Goal: Check status: Check status

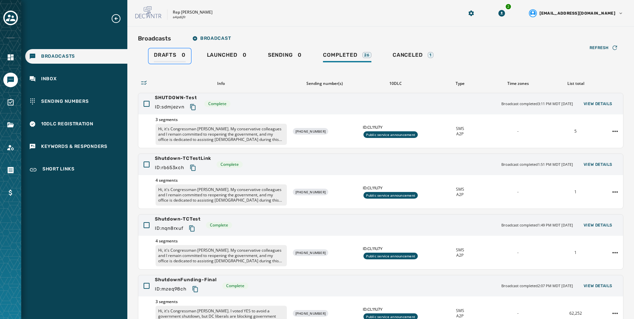
click at [169, 53] on span "Drafts" at bounding box center [165, 55] width 23 height 7
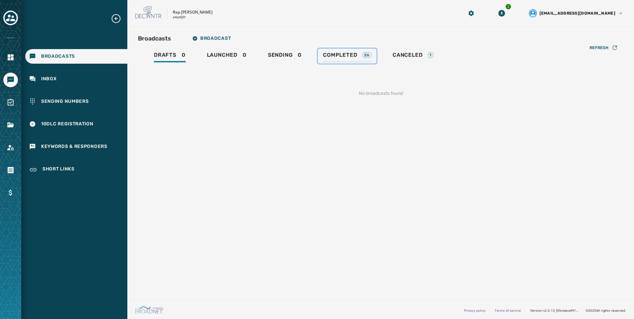
click at [324, 59] on div "Completed 26" at bounding box center [347, 57] width 48 height 11
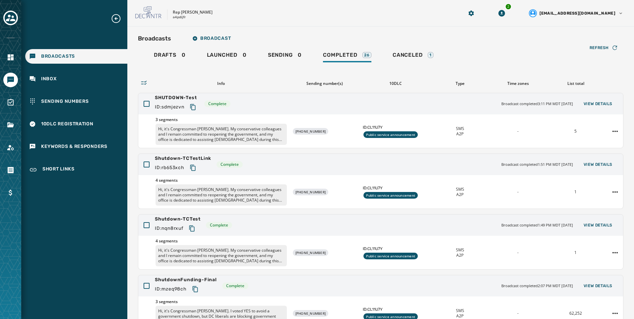
click at [43, 70] on div "Broadcasts Inbox Sending Numbers 10DLC Registration Keywords & Responders Short…" at bounding box center [74, 95] width 106 height 164
click at [66, 83] on div "Inbox" at bounding box center [76, 79] width 102 height 15
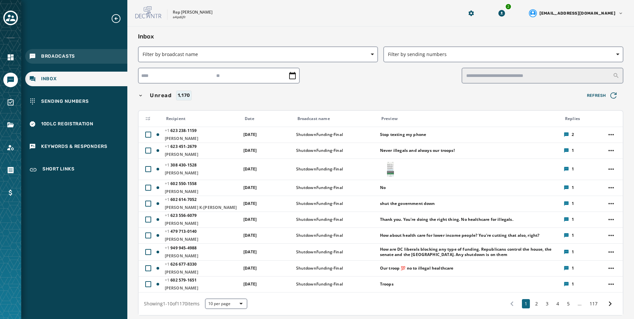
click at [74, 60] on div "Broadcasts" at bounding box center [76, 56] width 102 height 15
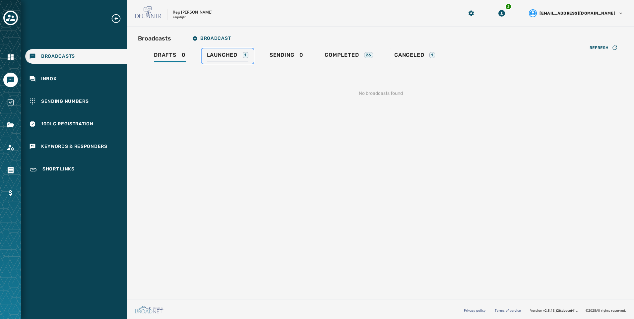
click at [229, 55] on span "Launched" at bounding box center [222, 55] width 30 height 7
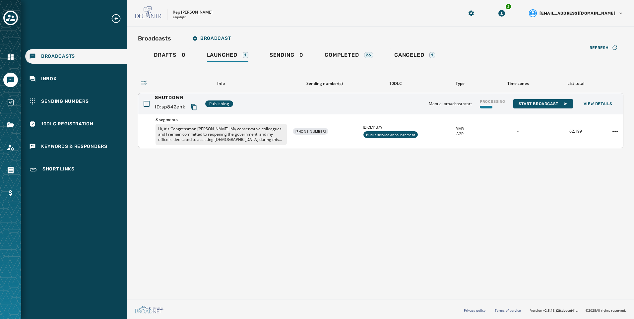
click at [193, 106] on icon "Copy text to clipboard" at bounding box center [194, 107] width 7 height 7
click at [369, 56] on div "26" at bounding box center [368, 55] width 9 height 6
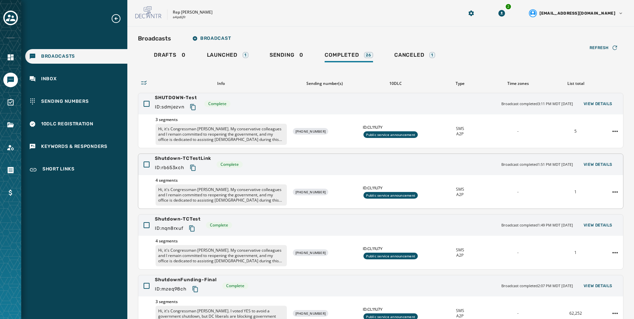
click at [179, 187] on p "Hi, it's Congressman [PERSON_NAME]. My conservative colleagues and I remain com…" at bounding box center [220, 194] width 131 height 21
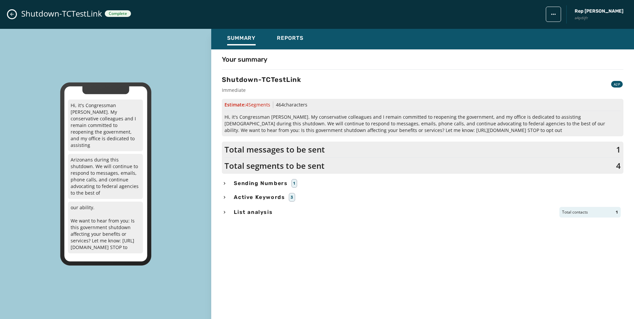
click at [11, 13] on icon "Close admin drawer" at bounding box center [12, 15] width 4 height 4
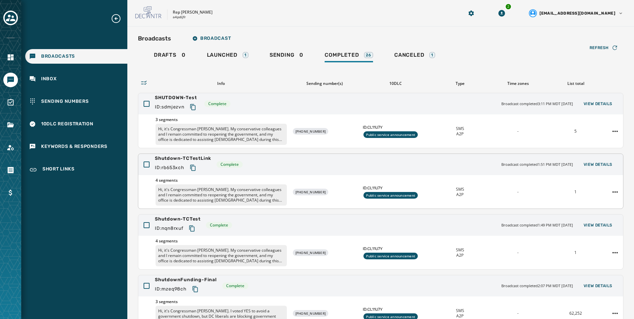
click at [209, 195] on p "Hi, it's Congressman [PERSON_NAME]. My conservative colleagues and I remain com…" at bounding box center [220, 194] width 131 height 21
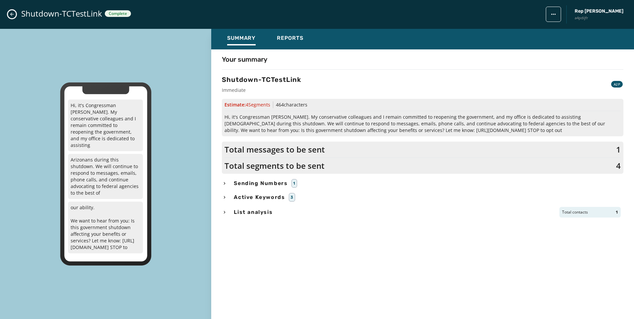
click at [12, 15] on icon "Close admin drawer" at bounding box center [11, 14] width 5 height 5
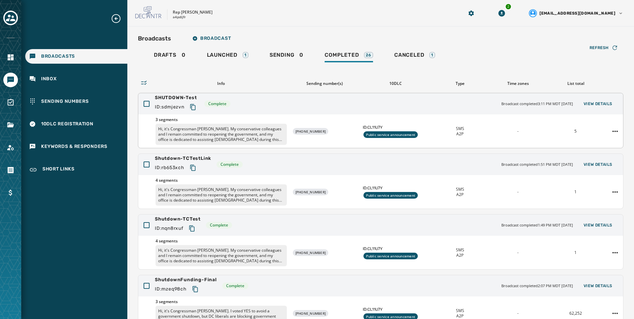
click at [219, 130] on p "Hi, it's Congressman [PERSON_NAME]. My conservative colleagues and I remain com…" at bounding box center [220, 134] width 131 height 21
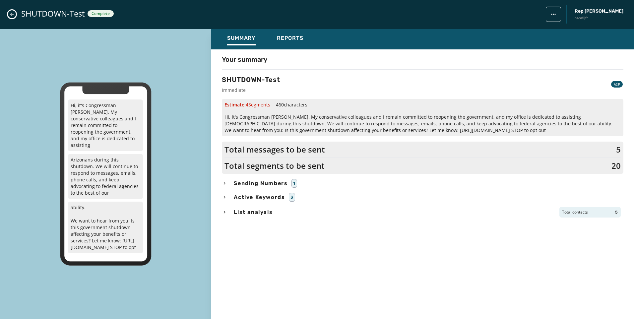
click at [12, 14] on icon "Close admin drawer" at bounding box center [11, 14] width 5 height 5
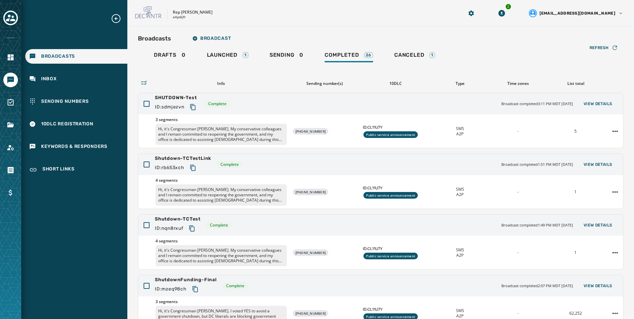
click at [229, 65] on div "Refresh Info Sending number(s) 10DLC Type Time zones List total SHUTDOWN-Test I…" at bounding box center [380, 235] width 485 height 342
click at [228, 62] on link "Launched 1" at bounding box center [228, 55] width 52 height 15
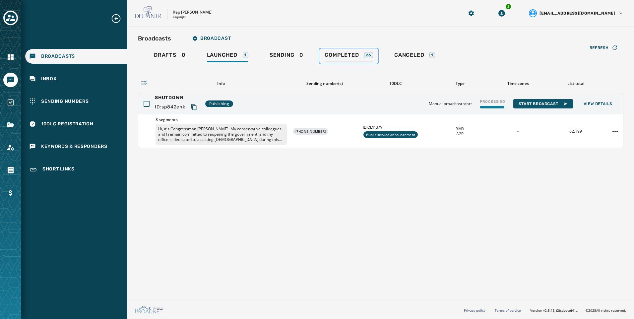
click at [367, 59] on div "Completed 26" at bounding box center [349, 57] width 48 height 11
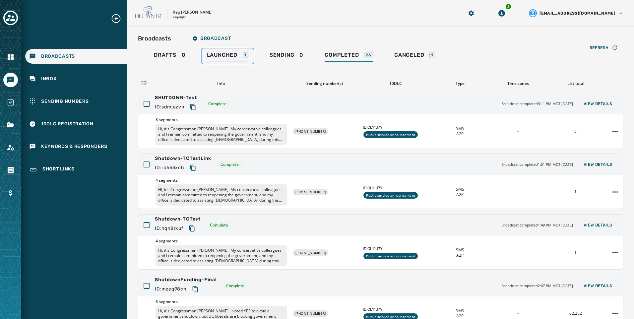
click at [235, 52] on span "Launched" at bounding box center [222, 55] width 30 height 7
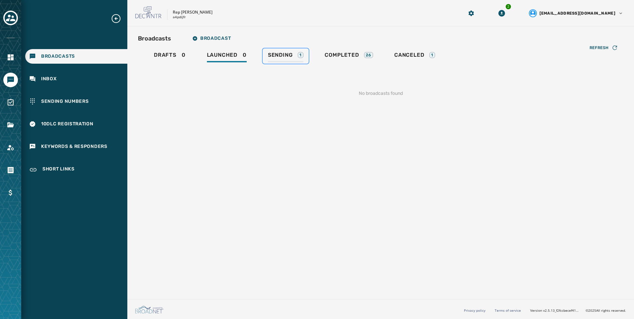
click at [297, 62] on div "Sending 1" at bounding box center [285, 57] width 35 height 11
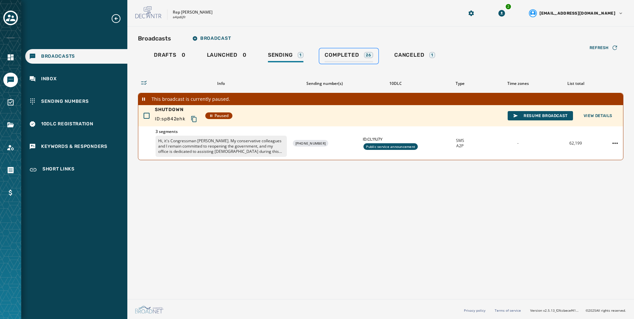
click at [365, 55] on div "26" at bounding box center [368, 55] width 9 height 6
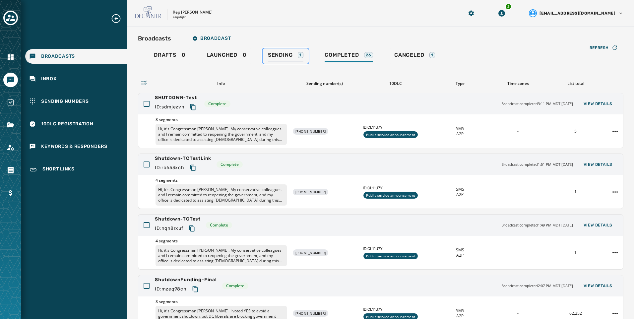
click at [298, 61] on div "Sending 1" at bounding box center [285, 57] width 35 height 11
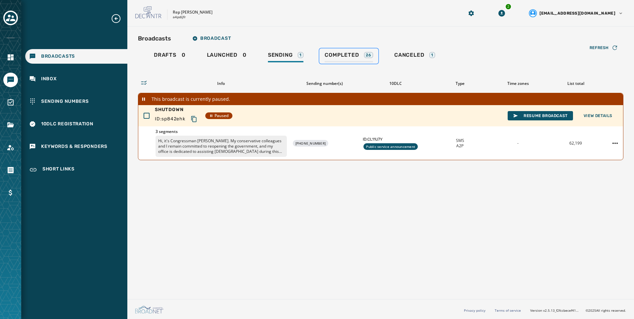
click at [345, 56] on span "Completed" at bounding box center [342, 55] width 34 height 7
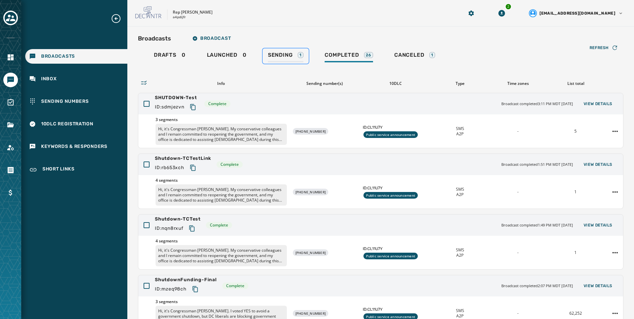
click at [275, 54] on span "Sending" at bounding box center [280, 55] width 25 height 7
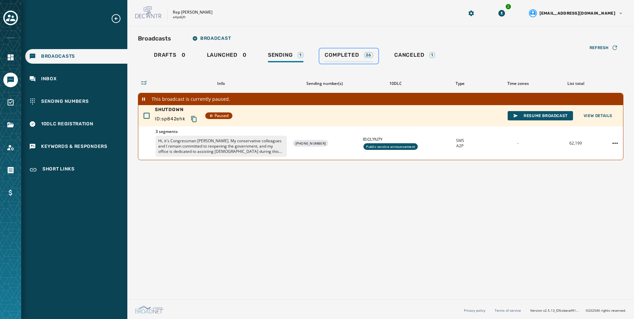
click at [364, 62] on div "Completed 26" at bounding box center [349, 57] width 48 height 11
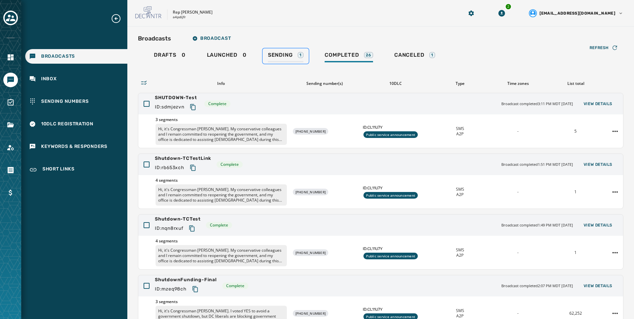
click at [297, 55] on div "Sending 1" at bounding box center [285, 57] width 35 height 11
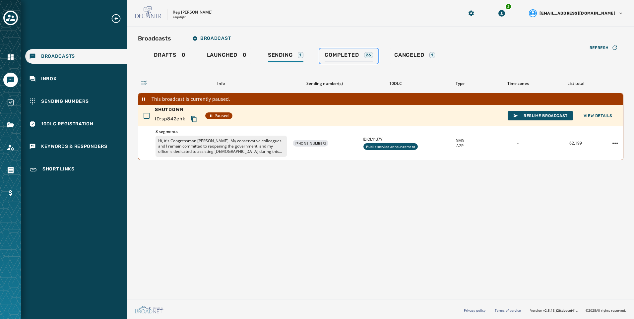
click at [332, 56] on span "Completed" at bounding box center [342, 55] width 34 height 7
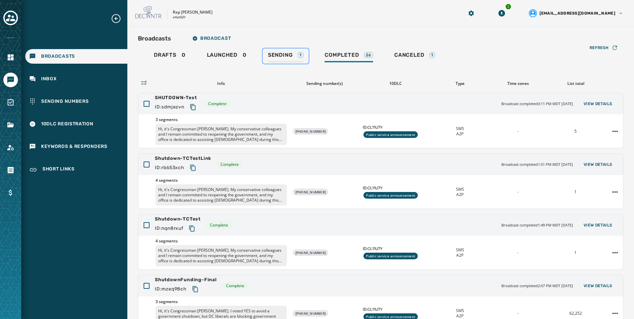
click at [279, 52] on span "Sending" at bounding box center [280, 55] width 25 height 7
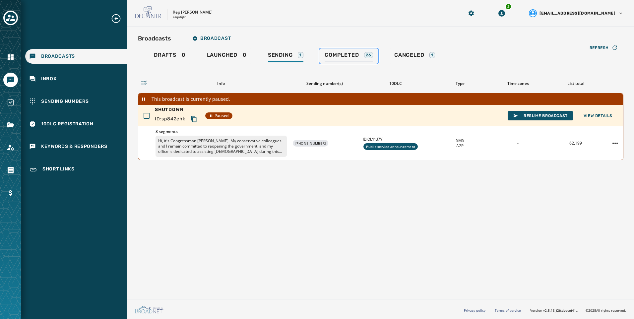
click at [342, 50] on link "Completed 26" at bounding box center [348, 55] width 59 height 15
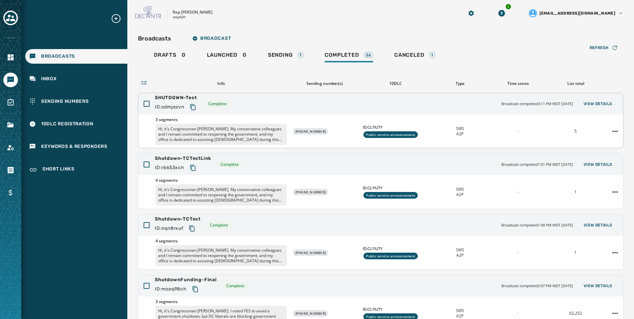
click at [237, 141] on p "Hi, it's Congressman [PERSON_NAME]. My conservative colleagues and I remain com…" at bounding box center [220, 134] width 131 height 21
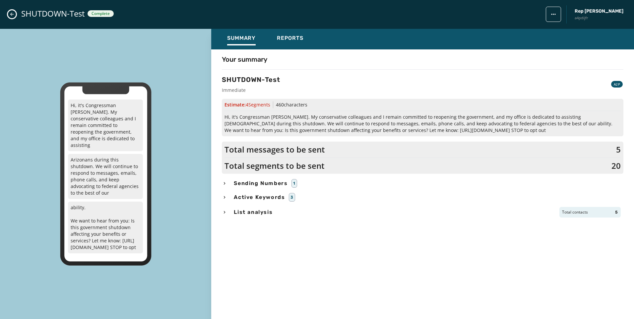
click at [12, 14] on icon "Close admin drawer" at bounding box center [11, 14] width 5 height 5
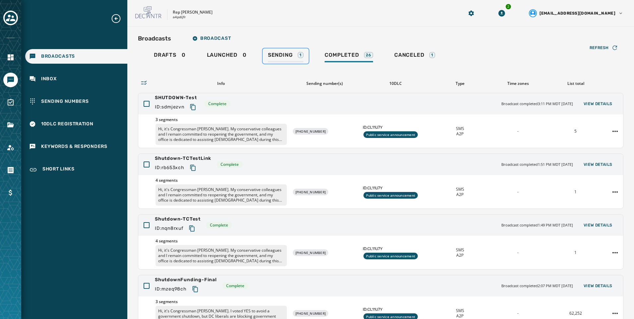
click at [284, 50] on link "Sending 1" at bounding box center [286, 55] width 46 height 15
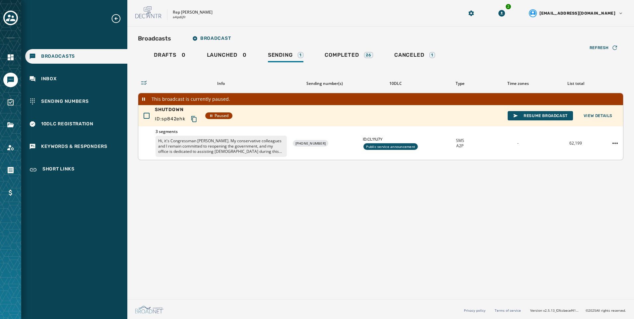
click at [214, 140] on p "Hi, it's Congressman [PERSON_NAME]. My conservative colleagues and I remain com…" at bounding box center [220, 146] width 131 height 21
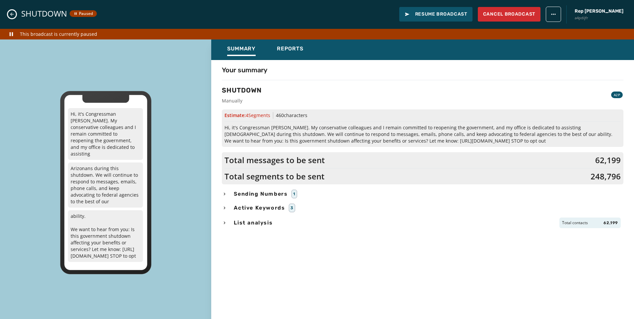
click at [10, 14] on icon "Close admin drawer" at bounding box center [12, 15] width 4 height 4
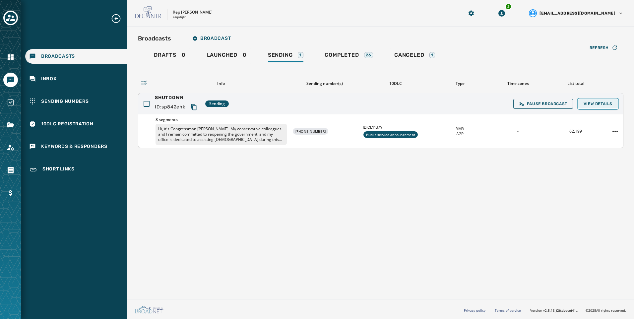
click at [613, 101] on button "View Details" at bounding box center [597, 103] width 39 height 9
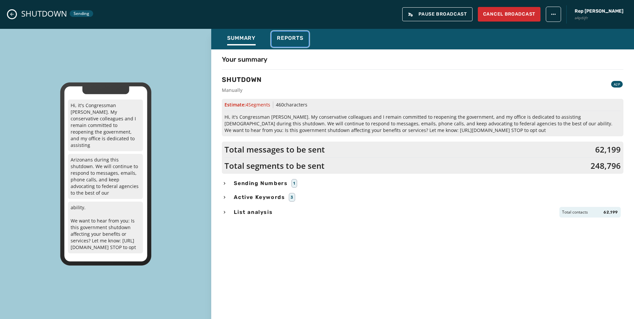
click at [301, 42] on div "Reports" at bounding box center [290, 40] width 27 height 11
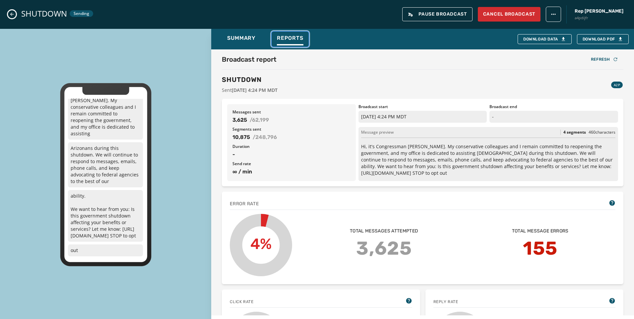
scroll to position [12, 0]
click at [12, 12] on icon "Close admin drawer" at bounding box center [11, 14] width 5 height 5
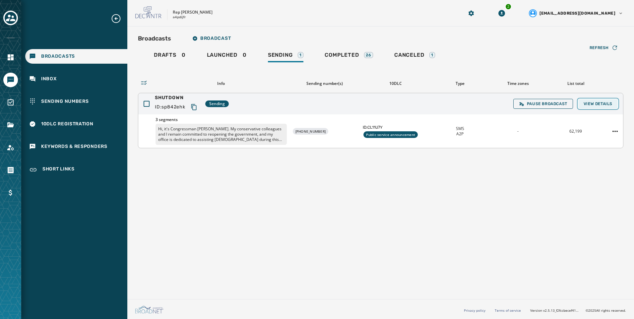
click at [604, 104] on span "View Details" at bounding box center [597, 103] width 29 height 5
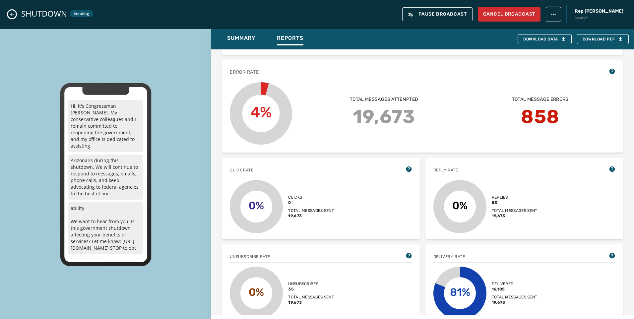
scroll to position [166, 0]
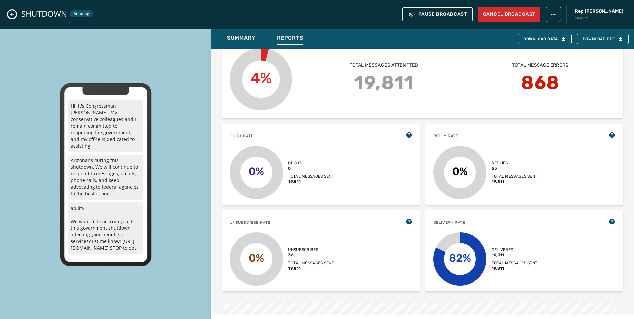
click at [12, 16] on icon "Close admin drawer" at bounding box center [11, 14] width 5 height 5
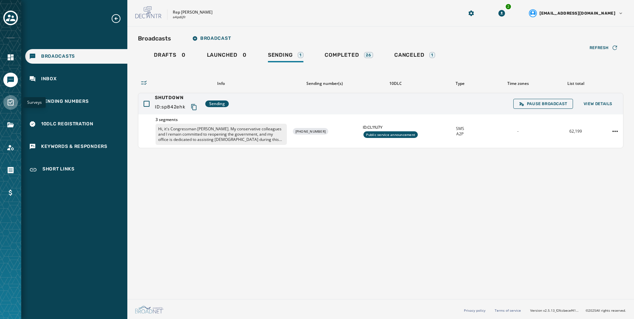
click at [10, 103] on icon "Navigate to Surveys" at bounding box center [11, 102] width 6 height 7
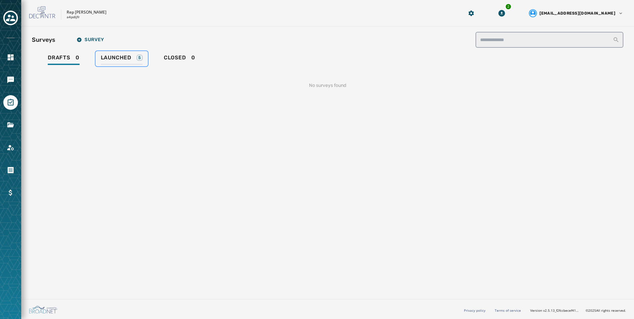
click at [119, 60] on span "Launched" at bounding box center [116, 57] width 30 height 7
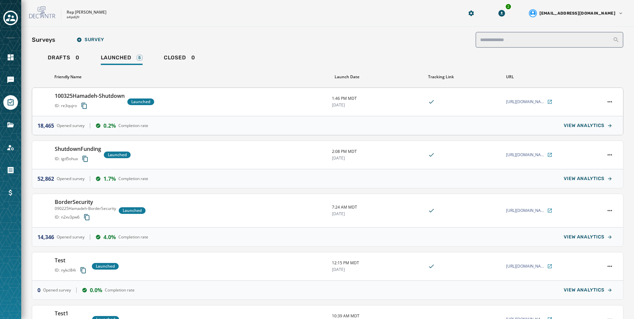
click at [209, 97] on div "100325Hamadeh-Shutdown ID: re3qujro Launched" at bounding box center [191, 102] width 272 height 20
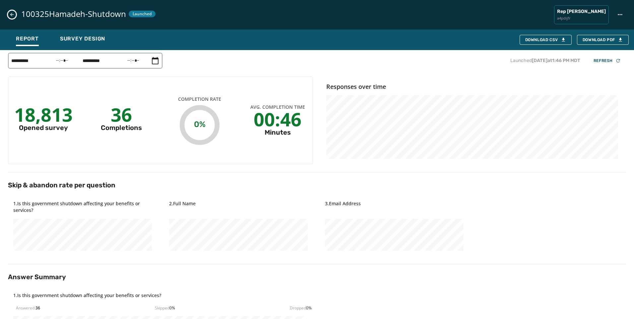
click at [13, 16] on icon "Close survey details drawer" at bounding box center [11, 14] width 5 height 5
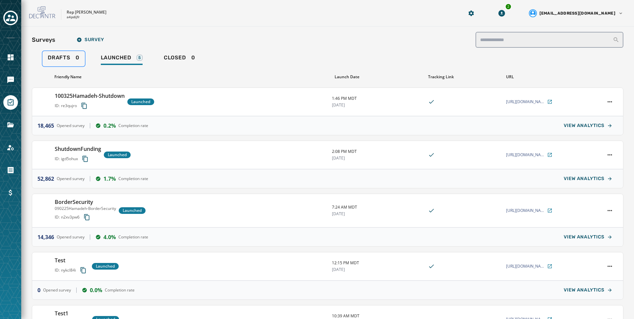
drag, startPoint x: 75, startPoint y: 55, endPoint x: 103, endPoint y: 56, distance: 28.2
click at [75, 55] on div "Drafts 0" at bounding box center [64, 59] width 32 height 11
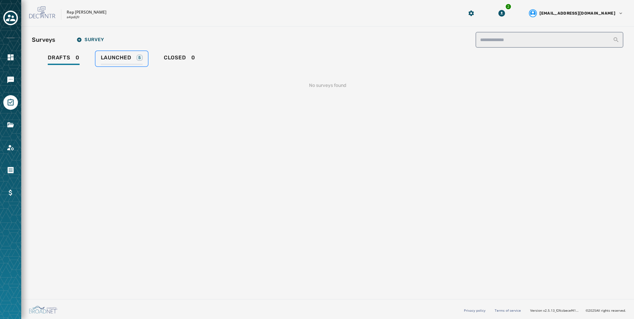
click at [107, 56] on span "Launched" at bounding box center [116, 57] width 30 height 7
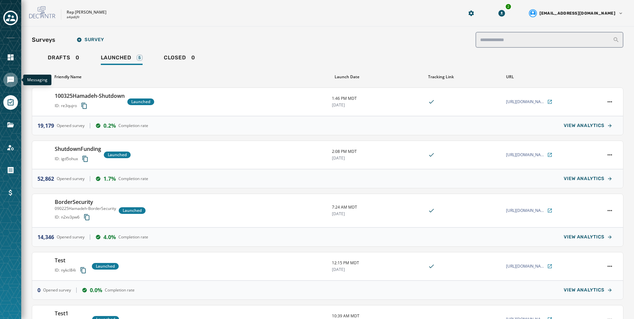
click at [12, 81] on icon "Navigate to Messaging" at bounding box center [10, 80] width 7 height 7
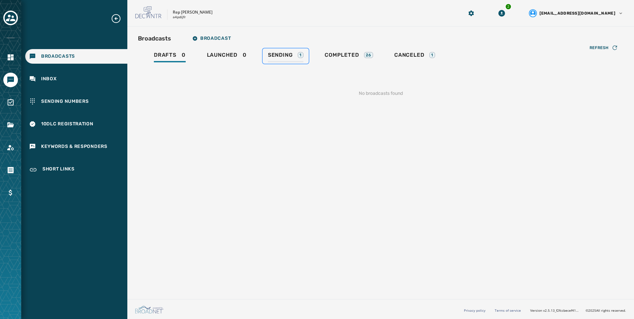
click at [300, 58] on div "Sending 1" at bounding box center [285, 57] width 35 height 11
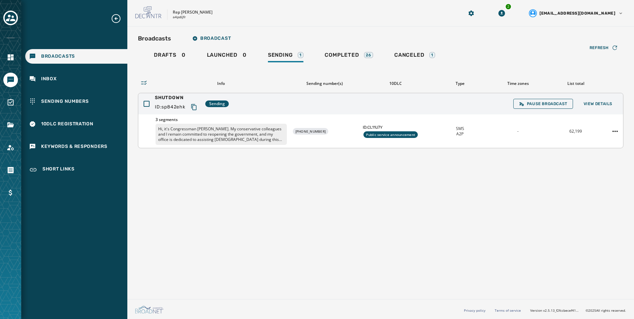
click at [608, 96] on div "SHUTDOWN ID: sp842ehk Sending Pause Broadcast View Details" at bounding box center [380, 103] width 485 height 21
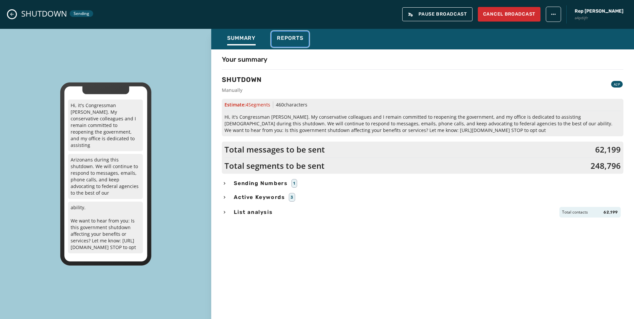
click at [308, 42] on button "Reports" at bounding box center [290, 38] width 37 height 15
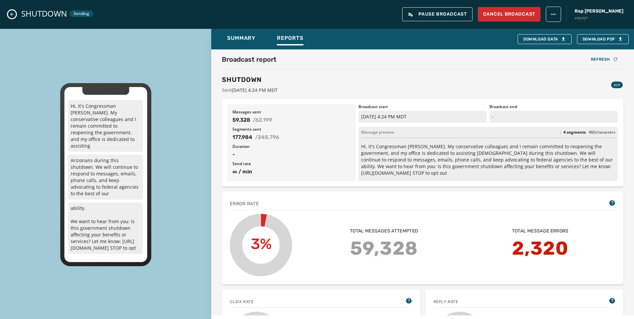
click at [13, 14] on icon "Close admin drawer" at bounding box center [11, 14] width 5 height 5
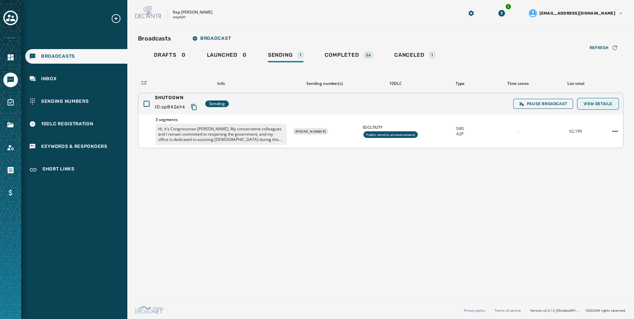
click at [612, 108] on button "View Details" at bounding box center [597, 103] width 39 height 9
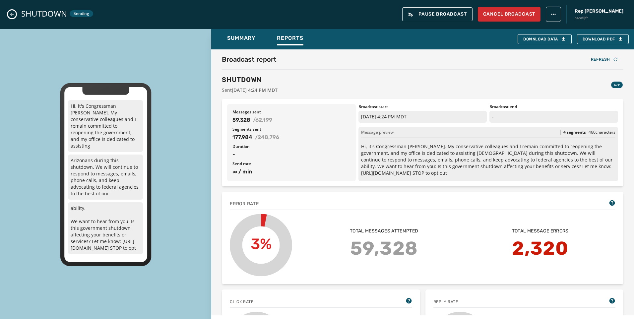
click at [15, 17] on div "SHUTDOWN Sending Pause Broadcast Cancel Broadcast Rep [PERSON_NAME] a4pdijfr" at bounding box center [317, 14] width 634 height 29
click at [13, 17] on button "Close admin drawer" at bounding box center [12, 14] width 8 height 8
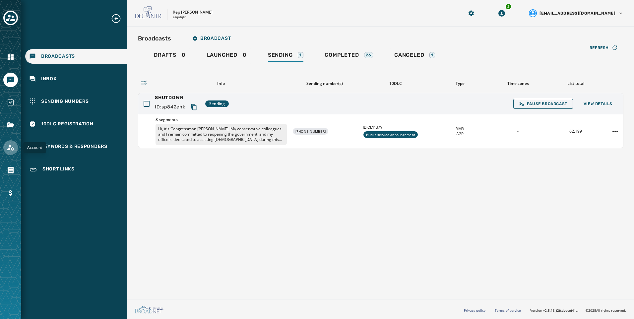
click at [8, 152] on link "Navigate to Account" at bounding box center [10, 147] width 15 height 15
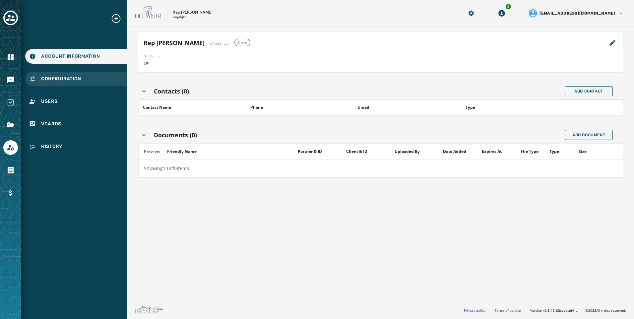
click at [61, 75] on div "Configuration" at bounding box center [76, 79] width 102 height 15
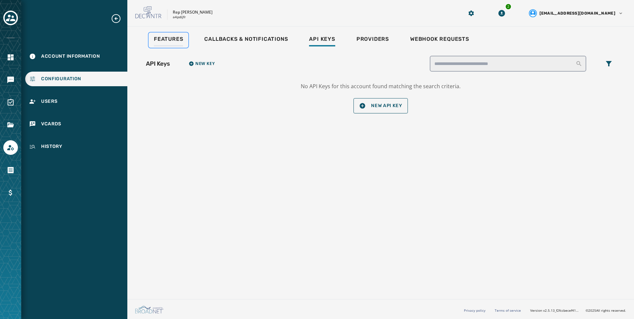
click at [181, 39] on span "Features" at bounding box center [168, 39] width 29 height 7
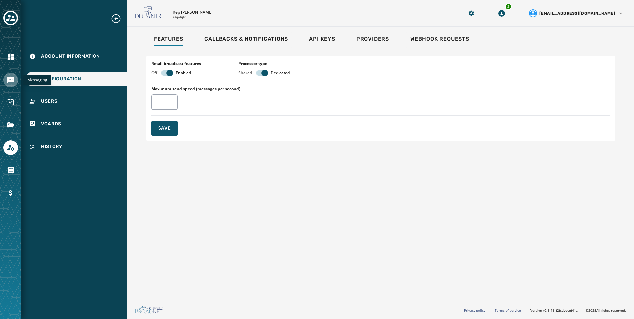
click at [14, 81] on icon "Navigate to Messaging" at bounding box center [10, 80] width 7 height 7
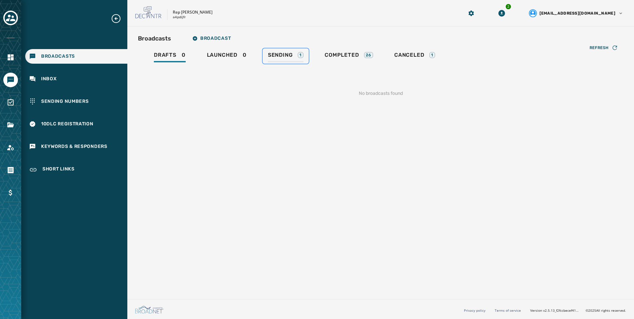
click at [285, 53] on span "Sending" at bounding box center [280, 55] width 25 height 7
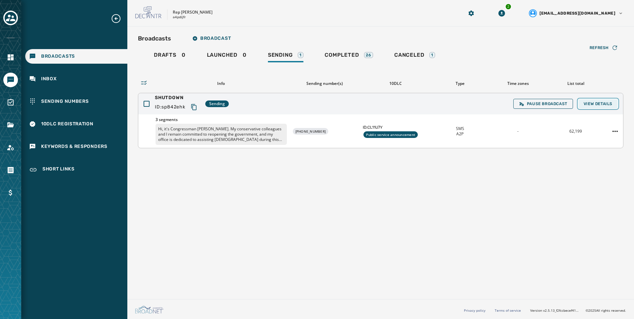
click at [603, 99] on button "View Details" at bounding box center [597, 103] width 39 height 9
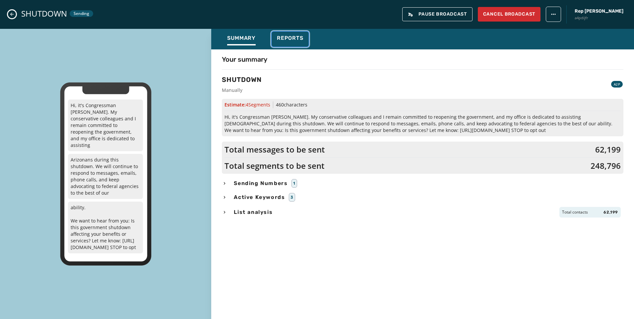
click at [284, 39] on span "Reports" at bounding box center [290, 38] width 27 height 7
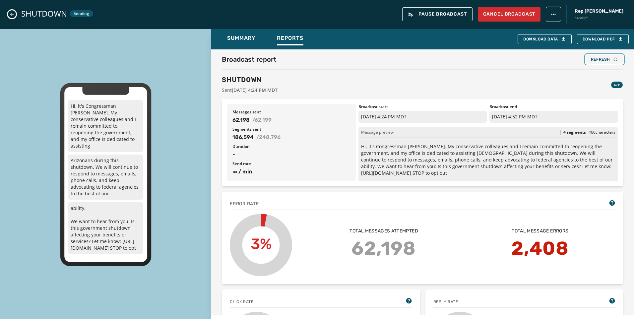
click at [605, 56] on button "Refresh" at bounding box center [604, 59] width 38 height 9
click at [15, 14] on button "Close admin drawer" at bounding box center [12, 14] width 8 height 8
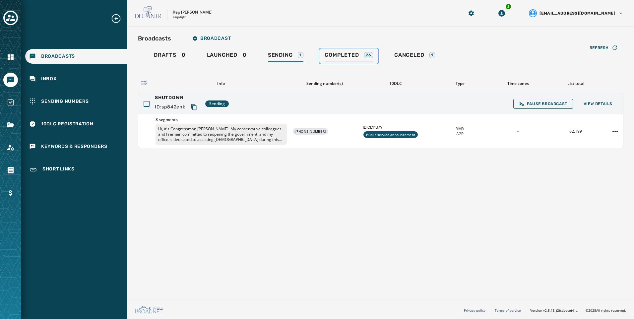
click at [334, 57] on span "Completed" at bounding box center [342, 55] width 34 height 7
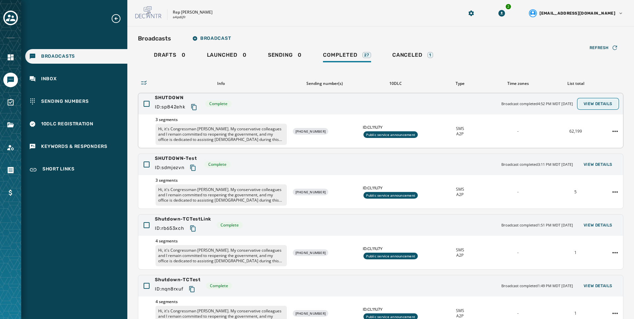
click at [592, 103] on span "View Details" at bounding box center [597, 103] width 29 height 5
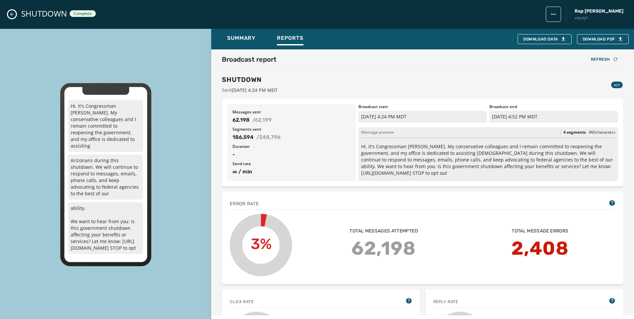
click at [17, 14] on div "SHUTDOWN Complete Rep [PERSON_NAME] a4pdijfr" at bounding box center [317, 14] width 634 height 29
click at [13, 14] on icon "Close admin drawer" at bounding box center [11, 14] width 5 height 5
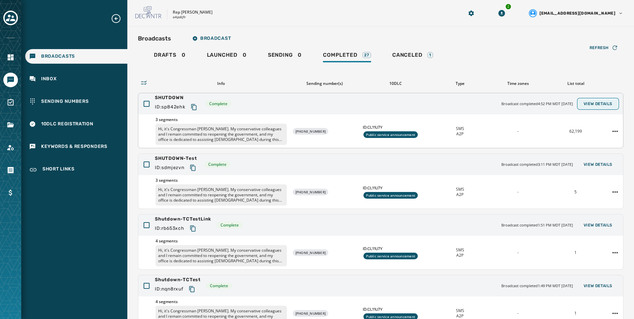
click at [589, 103] on span "View Details" at bounding box center [597, 103] width 29 height 5
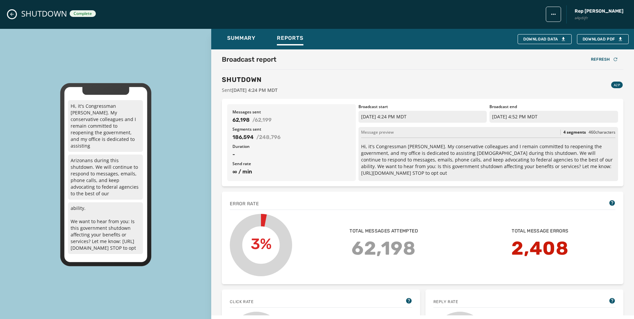
click at [10, 16] on icon "Close admin drawer" at bounding box center [11, 14] width 5 height 5
